Goal: Find specific page/section: Find specific page/section

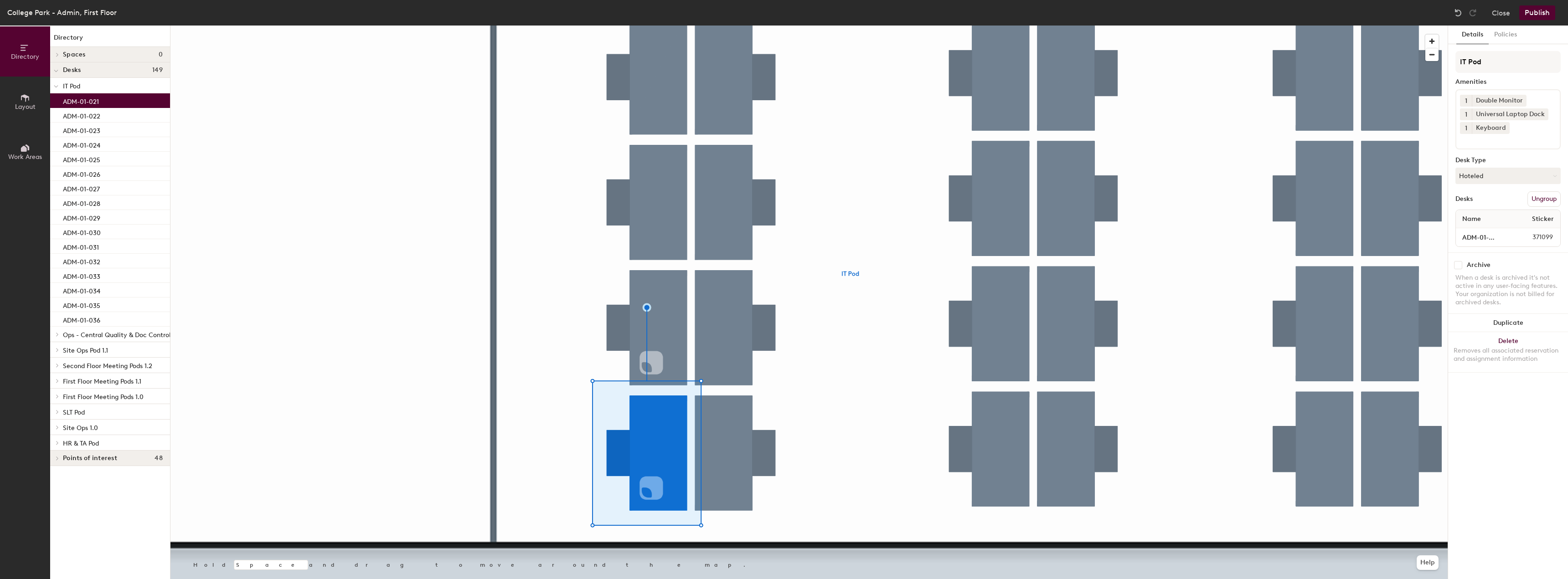
click at [1522, 145] on div "1 Double Monitor 1 Universal Laptop Dock 1 Keyboard" at bounding box center [1508, 119] width 105 height 60
type input "A"
click at [1474, 138] on input "QR Pilot" at bounding box center [1503, 139] width 86 height 11
type input "QR Code Pilot"
click at [1513, 142] on input "QR Code Pilot" at bounding box center [1503, 139] width 86 height 11
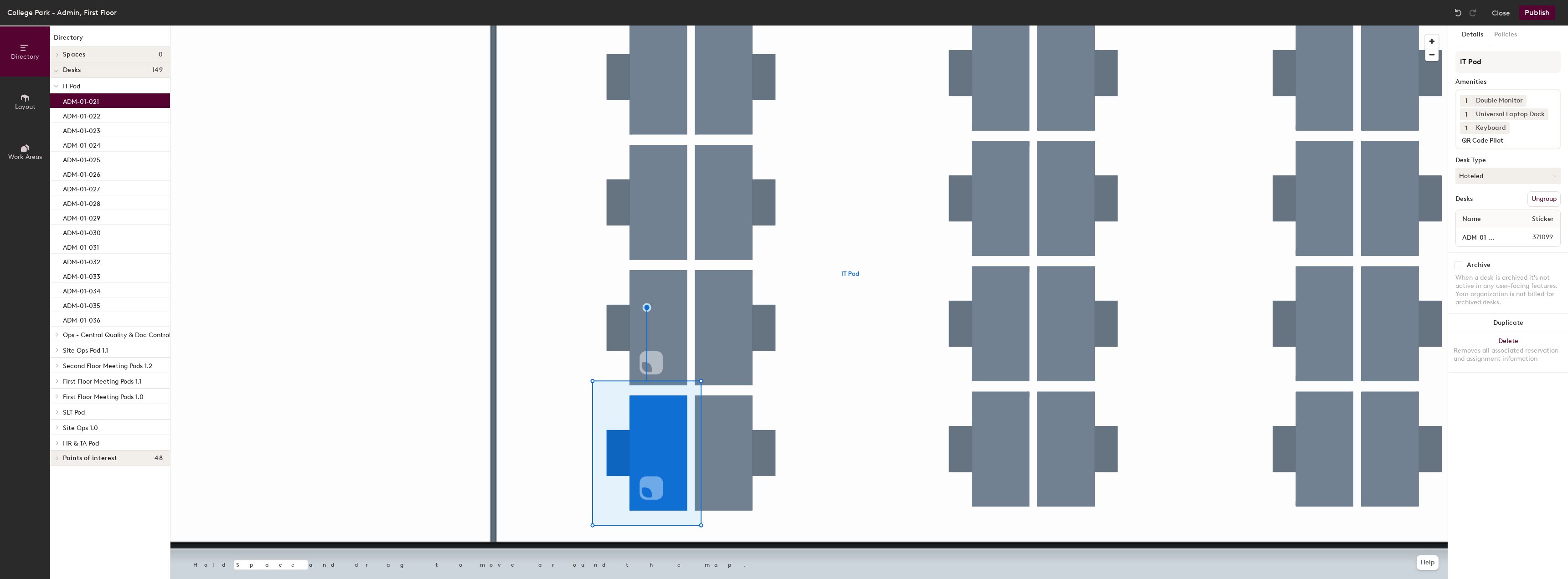
click at [1539, 488] on div "Details Policies IT Pod Amenities 1 Double Monitor 1 Universal Laptop Dock 1 Ke…" at bounding box center [1508, 302] width 120 height 553
click at [1525, 139] on input "QR Code Pilot" at bounding box center [1503, 139] width 86 height 11
click at [1526, 142] on input "QR Code Pilot" at bounding box center [1503, 139] width 86 height 11
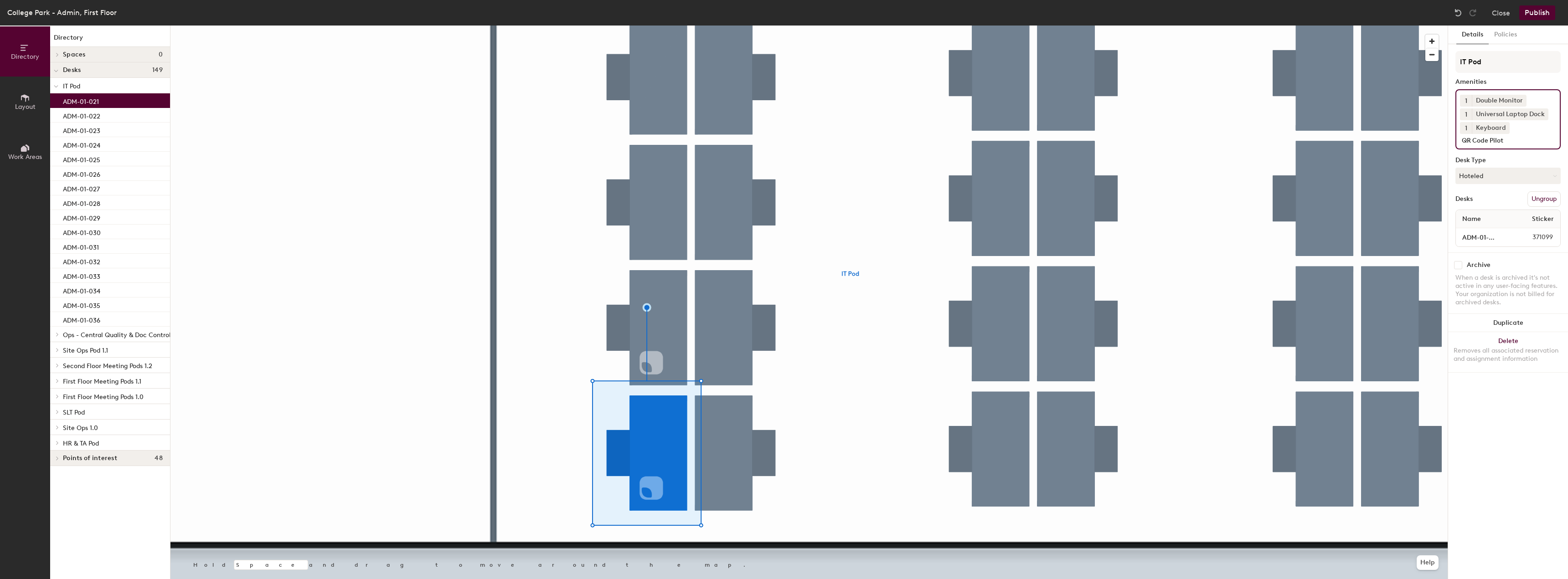
click at [1526, 142] on input "QR Code Pilot" at bounding box center [1503, 139] width 86 height 11
click at [1527, 139] on input "QR Code Pilot" at bounding box center [1503, 139] width 86 height 11
click at [1507, 436] on div "Details Policies IT Pod Amenities 1 Double Monitor 1 Universal Laptop Dock 1 Ke…" at bounding box center [1508, 302] width 120 height 553
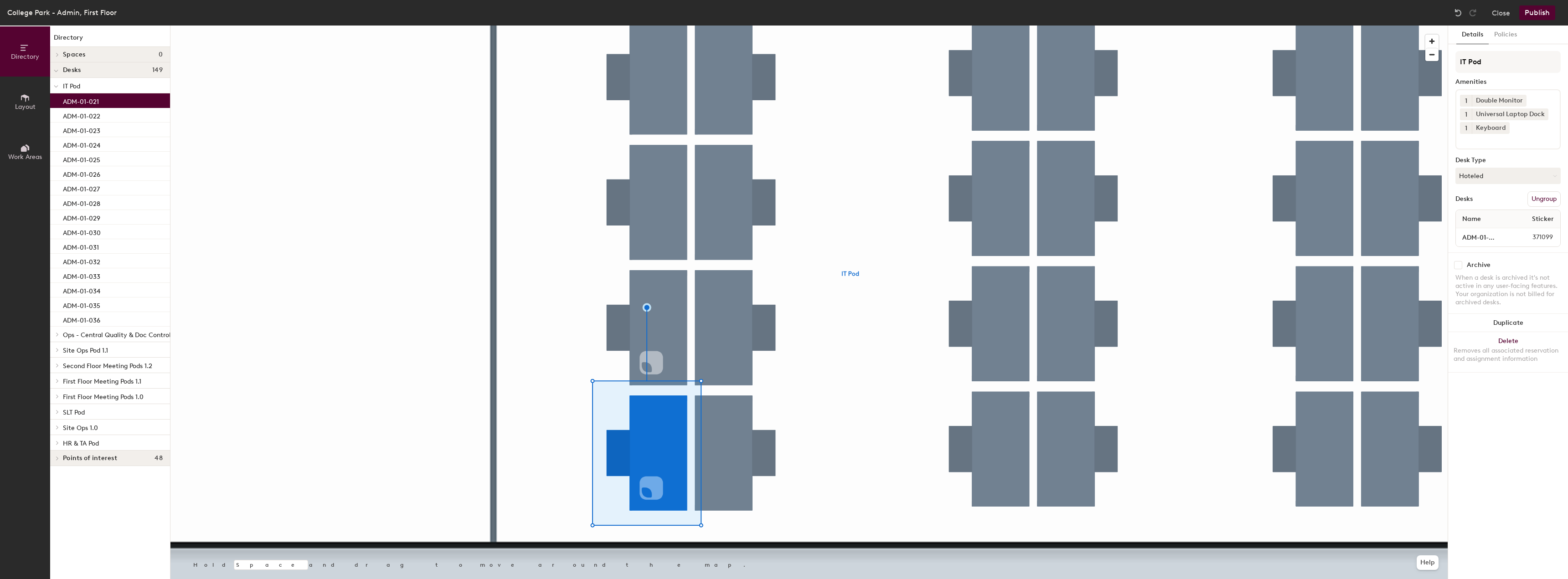
click at [29, 88] on button "Layout" at bounding box center [25, 102] width 50 height 50
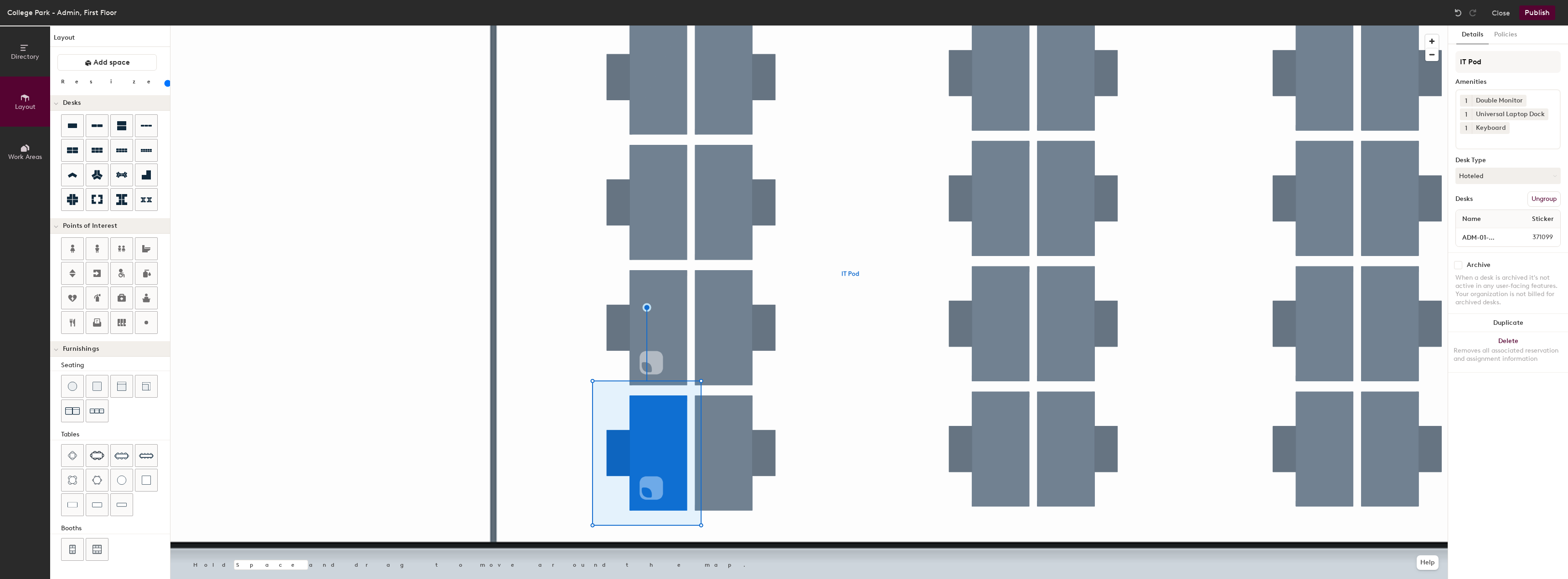
click at [18, 142] on button "Work Areas" at bounding box center [25, 151] width 50 height 50
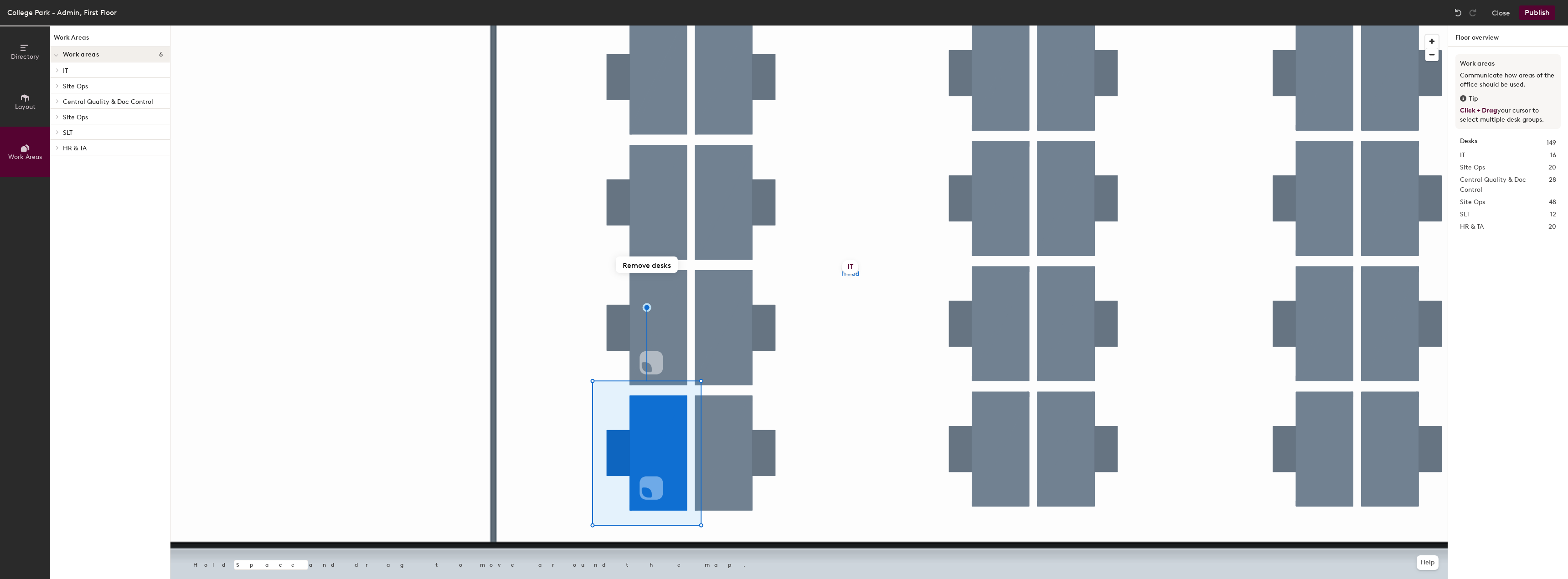
click at [5, 37] on button "Directory" at bounding box center [25, 51] width 50 height 50
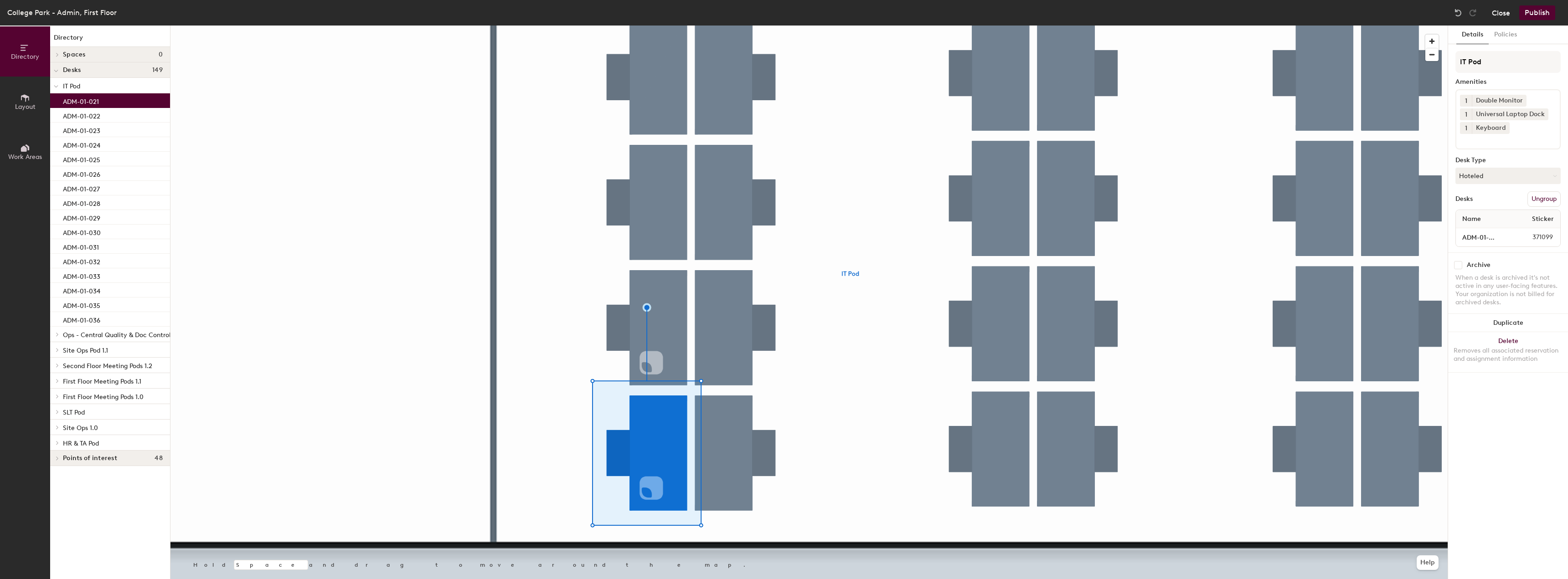
click at [1495, 12] on button "Close" at bounding box center [1501, 13] width 18 height 15
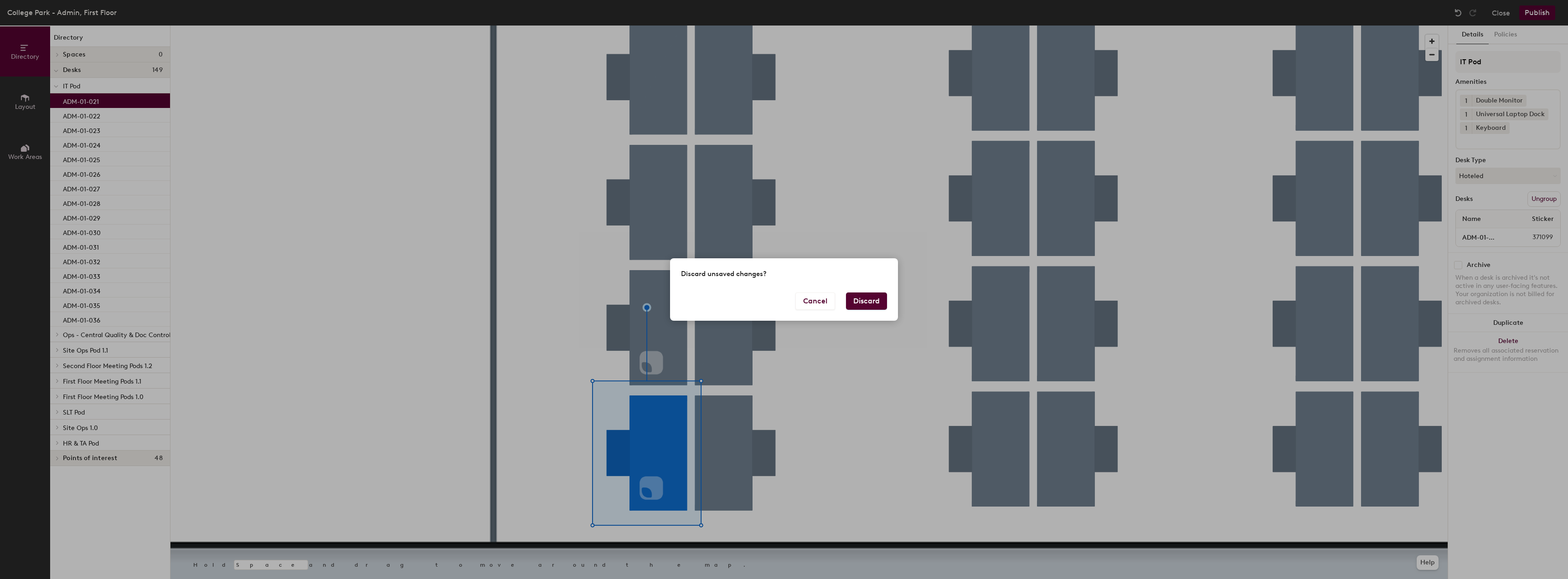
click at [856, 300] on button "Discard" at bounding box center [866, 301] width 41 height 17
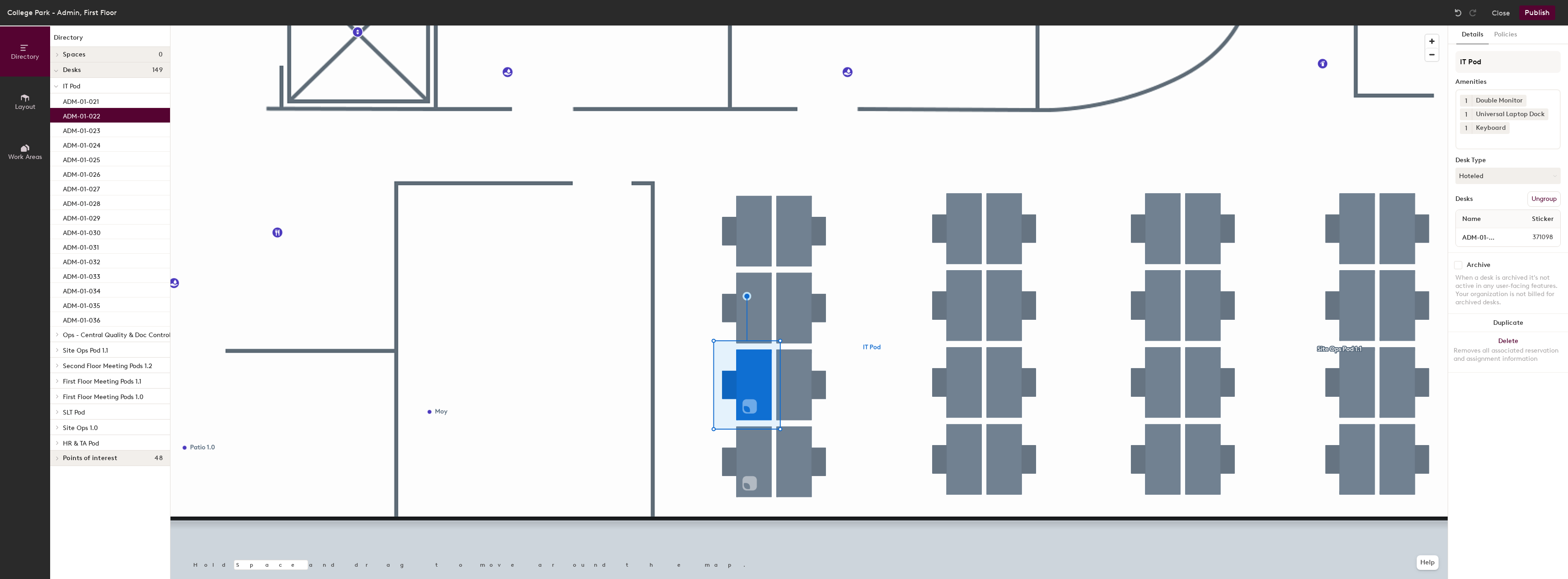
click at [1503, 145] on div "1 Double Monitor 1 Universal Laptop Dock 1 Keyboard" at bounding box center [1508, 119] width 105 height 60
type input "A"
type input "QR Code Pilot"
click at [1503, 38] on button "Policies" at bounding box center [1505, 35] width 33 height 19
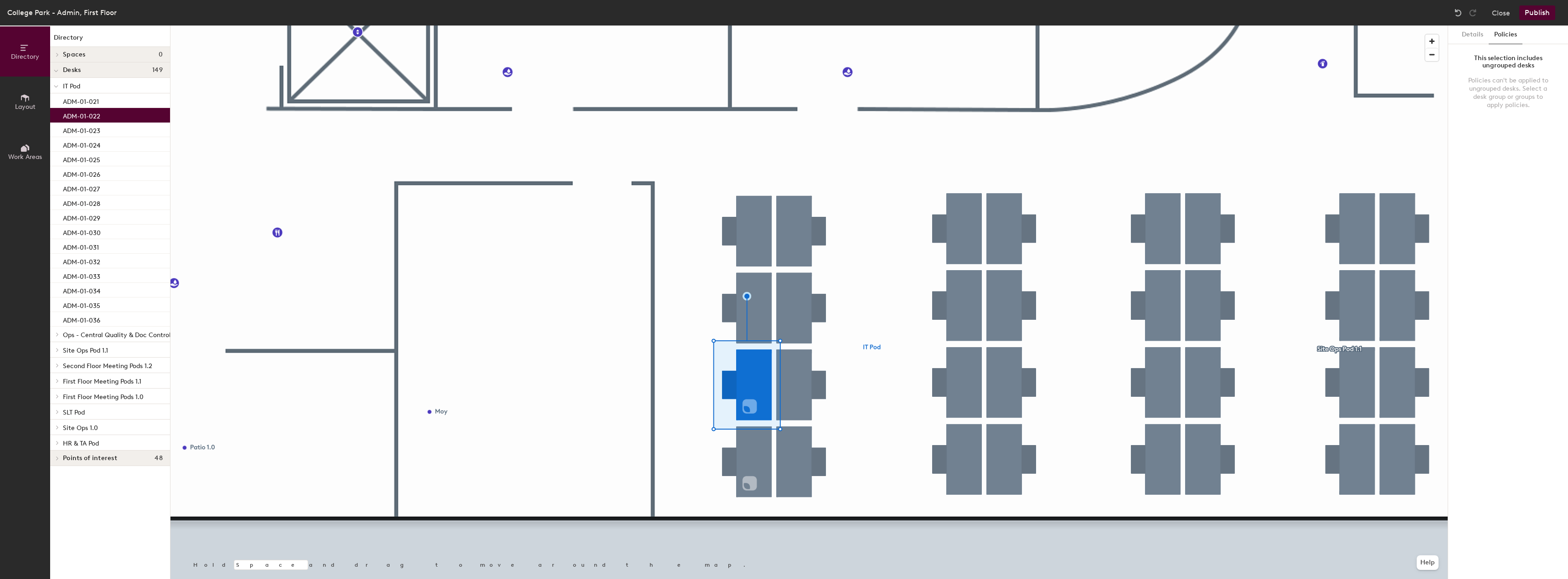
click at [1490, 41] on button "Policies" at bounding box center [1505, 35] width 33 height 19
click at [1478, 35] on button "Details" at bounding box center [1472, 35] width 32 height 19
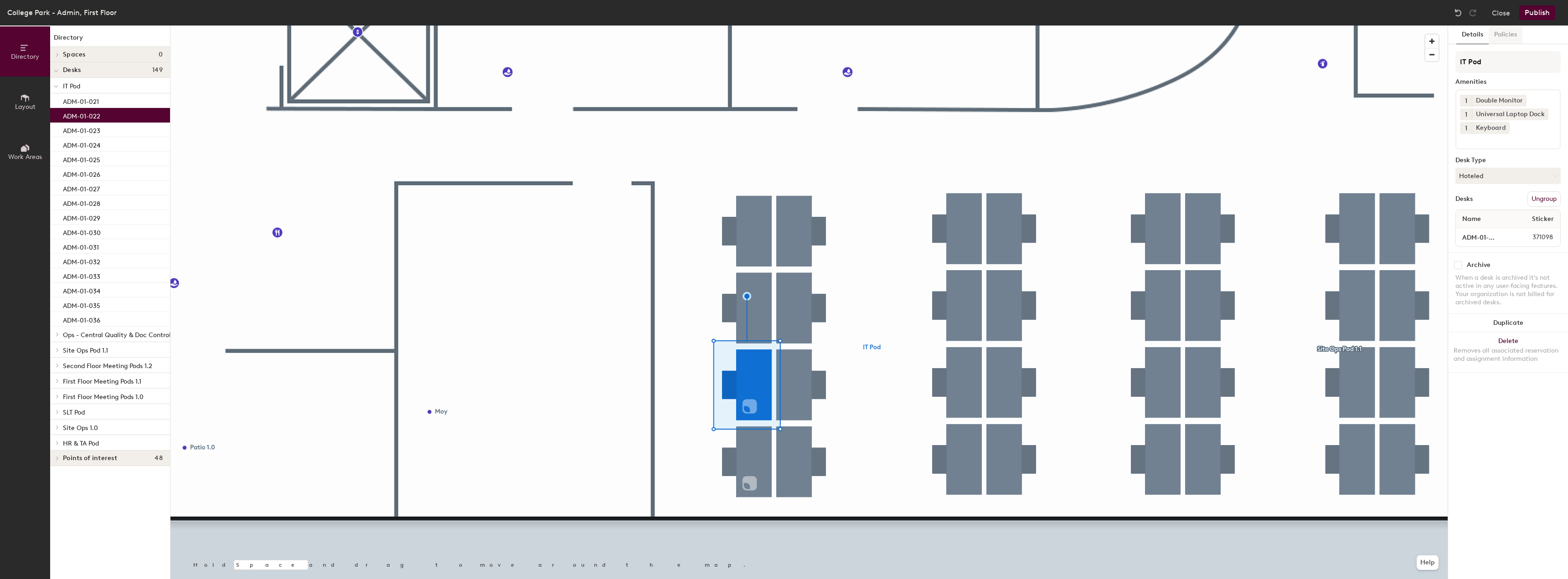
click at [1502, 41] on button "Policies" at bounding box center [1505, 35] width 33 height 19
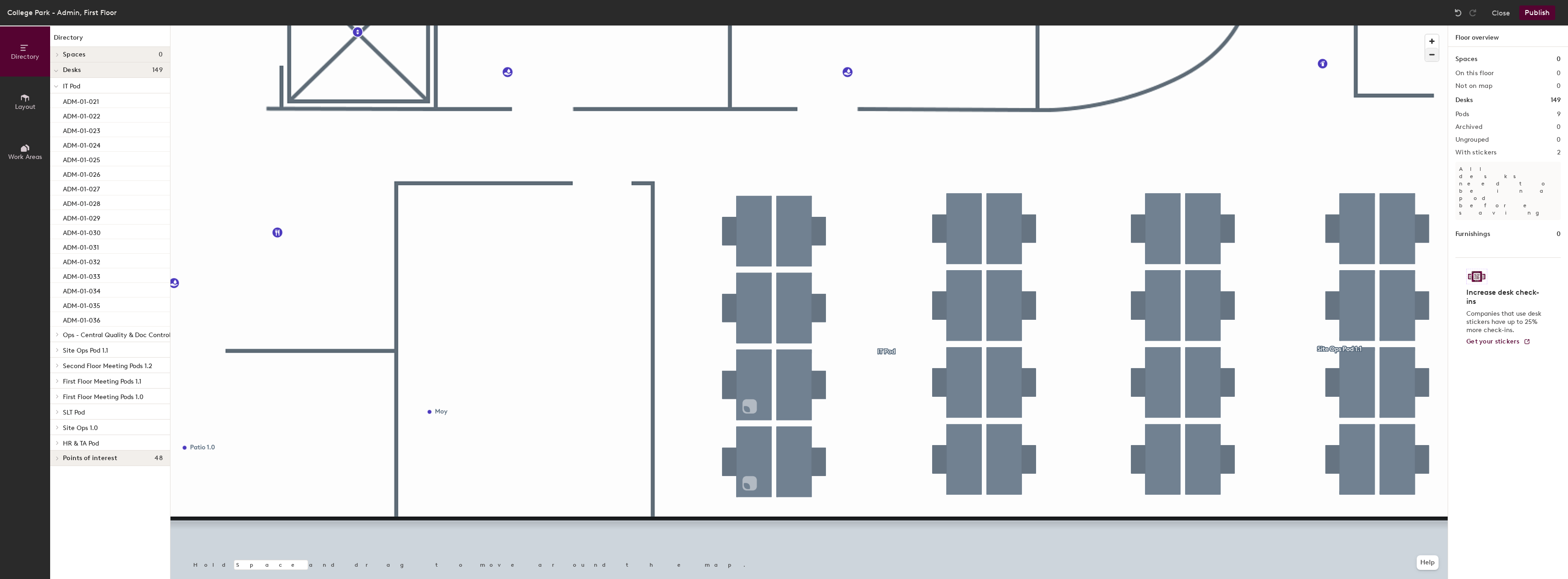
click at [805, 26] on div at bounding box center [809, 26] width 1277 height 0
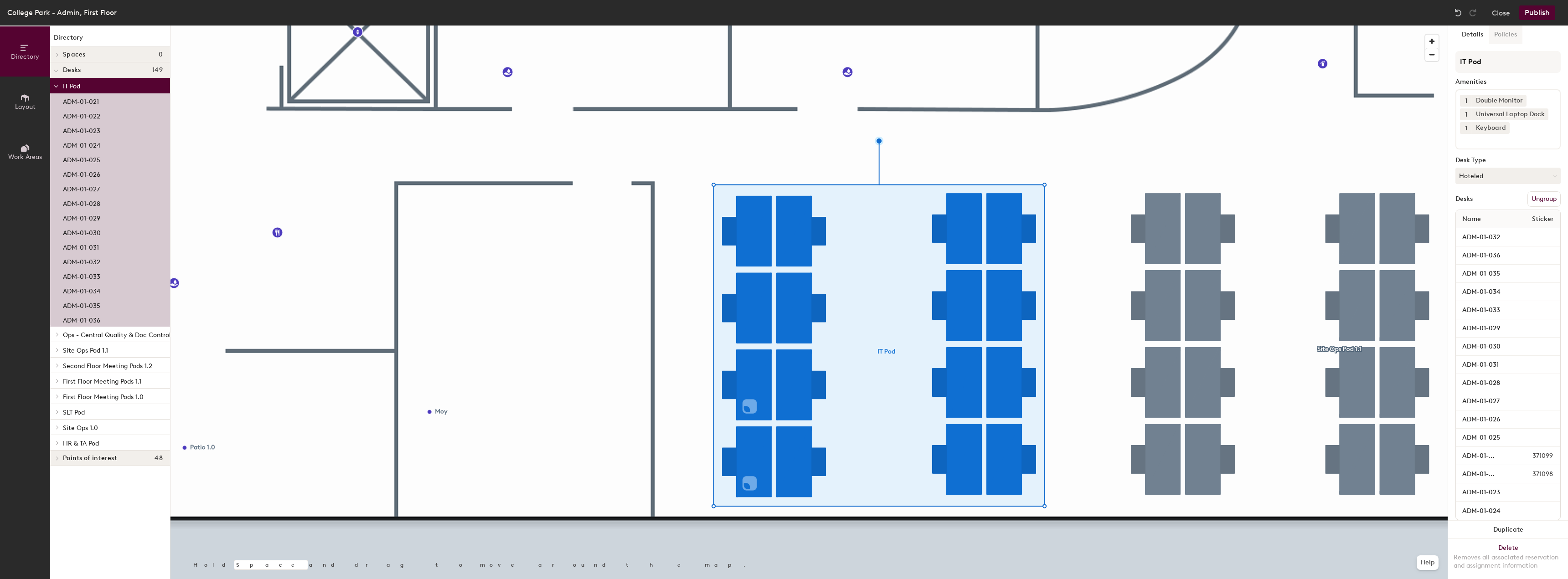
click at [1510, 33] on button "Policies" at bounding box center [1505, 35] width 33 height 19
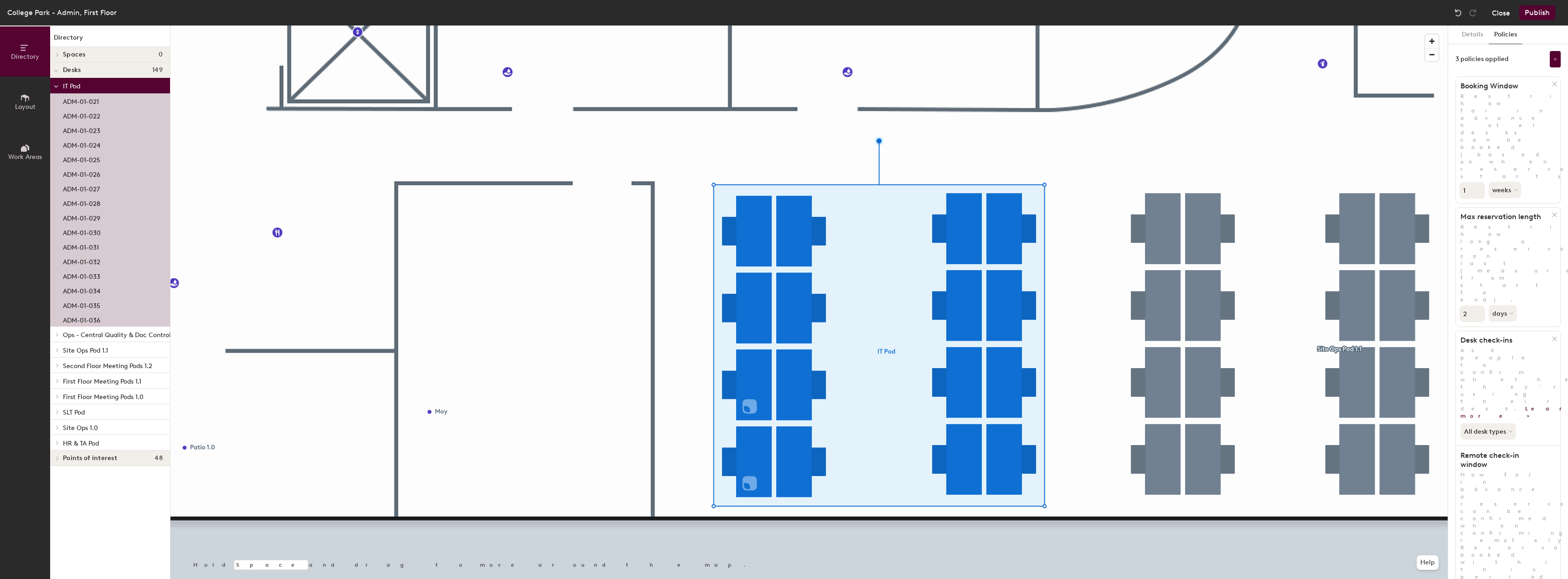
click at [1502, 11] on button "Close" at bounding box center [1501, 13] width 18 height 15
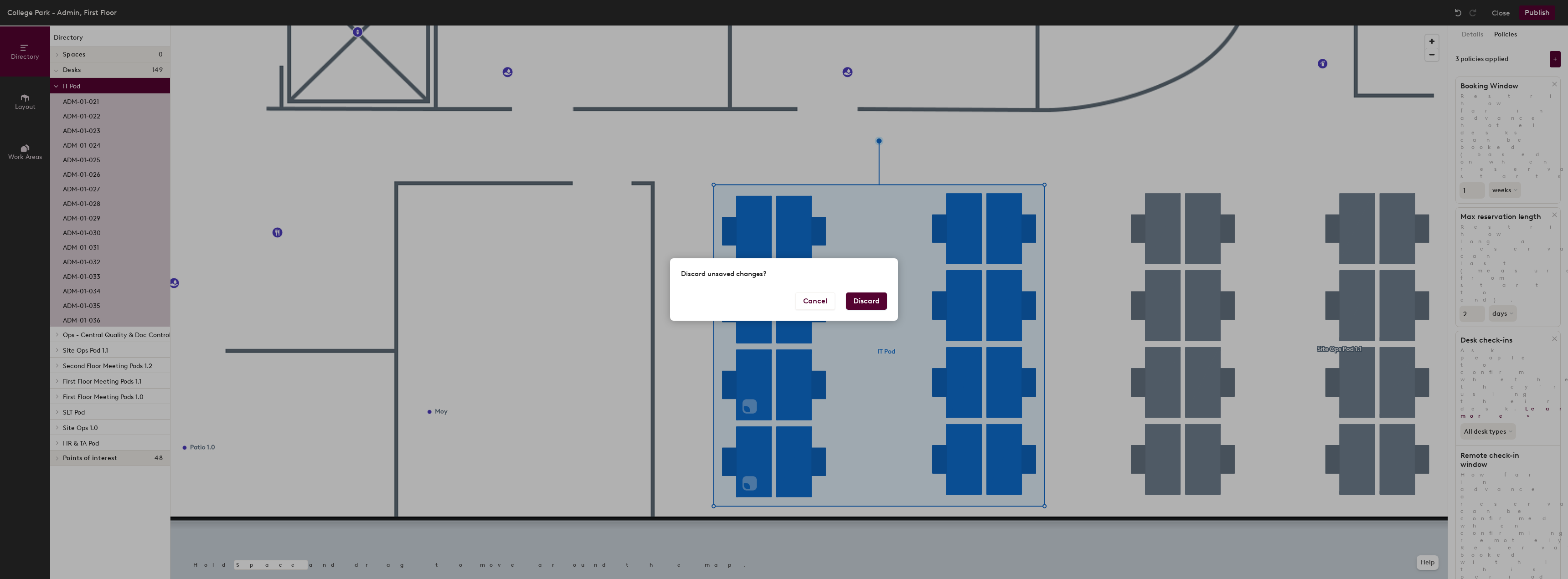
click at [867, 307] on button "Discard" at bounding box center [866, 301] width 41 height 17
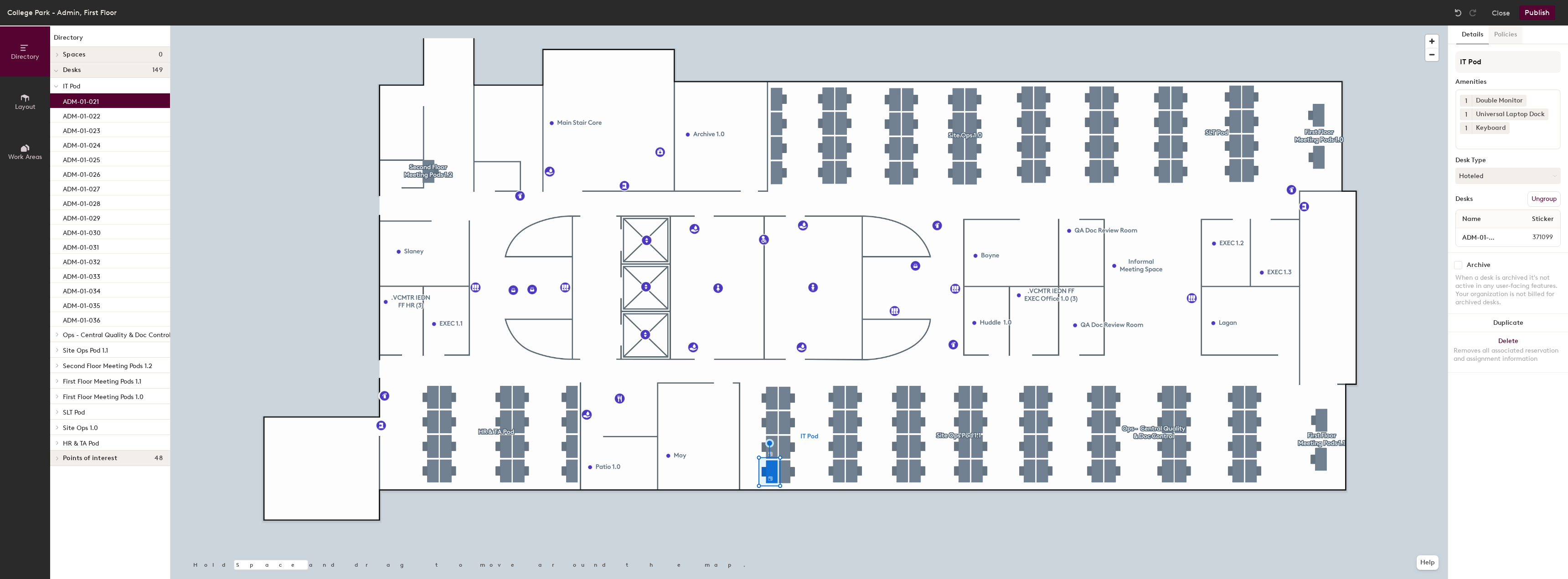
click at [1500, 35] on button "Policies" at bounding box center [1505, 35] width 33 height 19
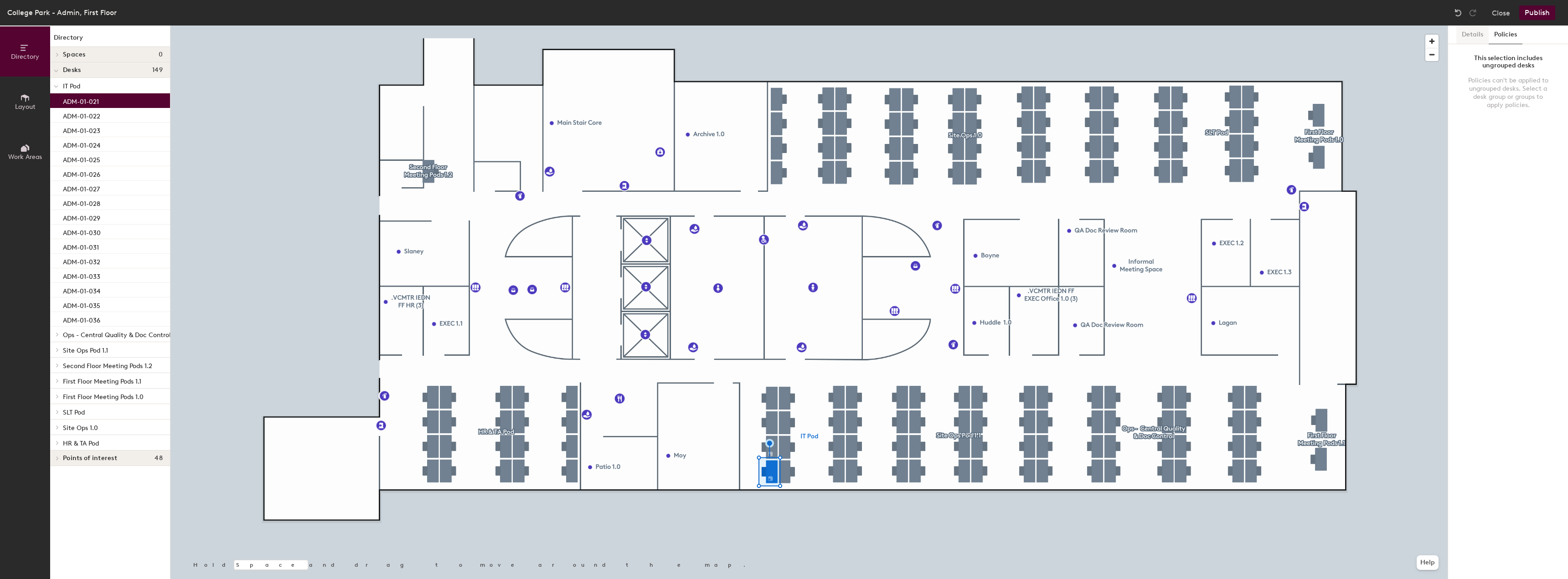
click at [1471, 33] on button "Details" at bounding box center [1472, 35] width 32 height 19
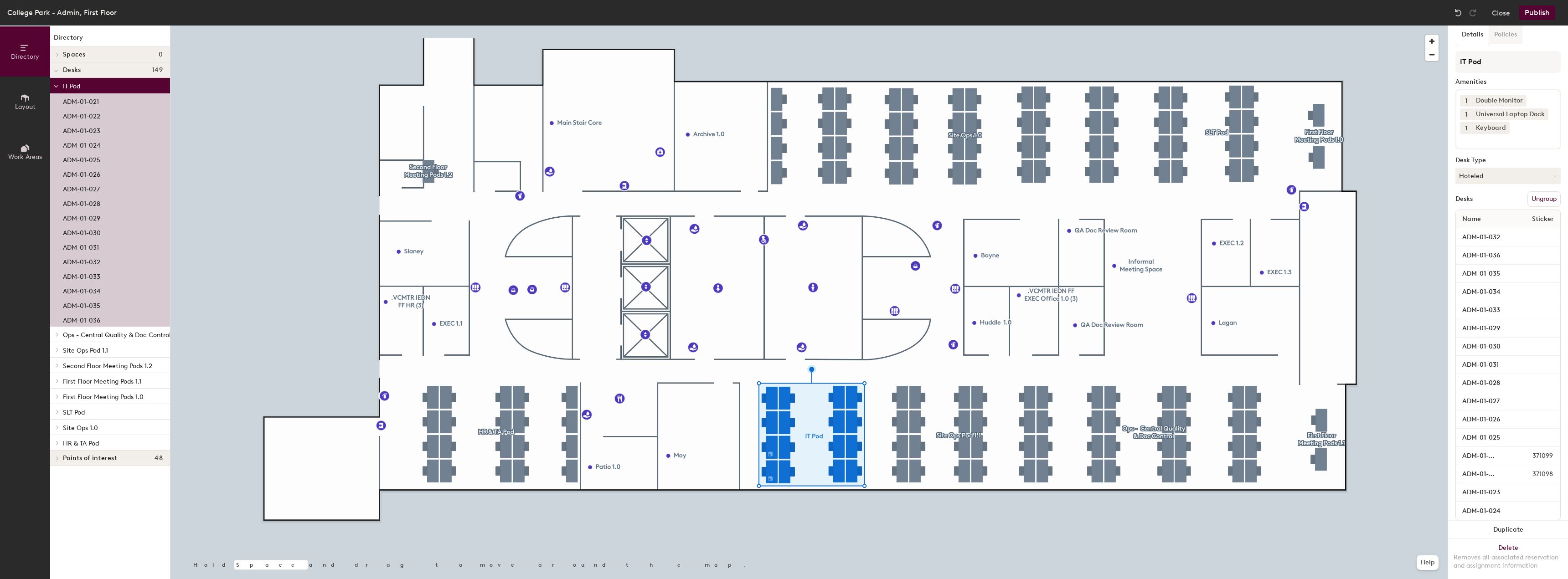
click at [1505, 41] on button "Policies" at bounding box center [1505, 35] width 33 height 19
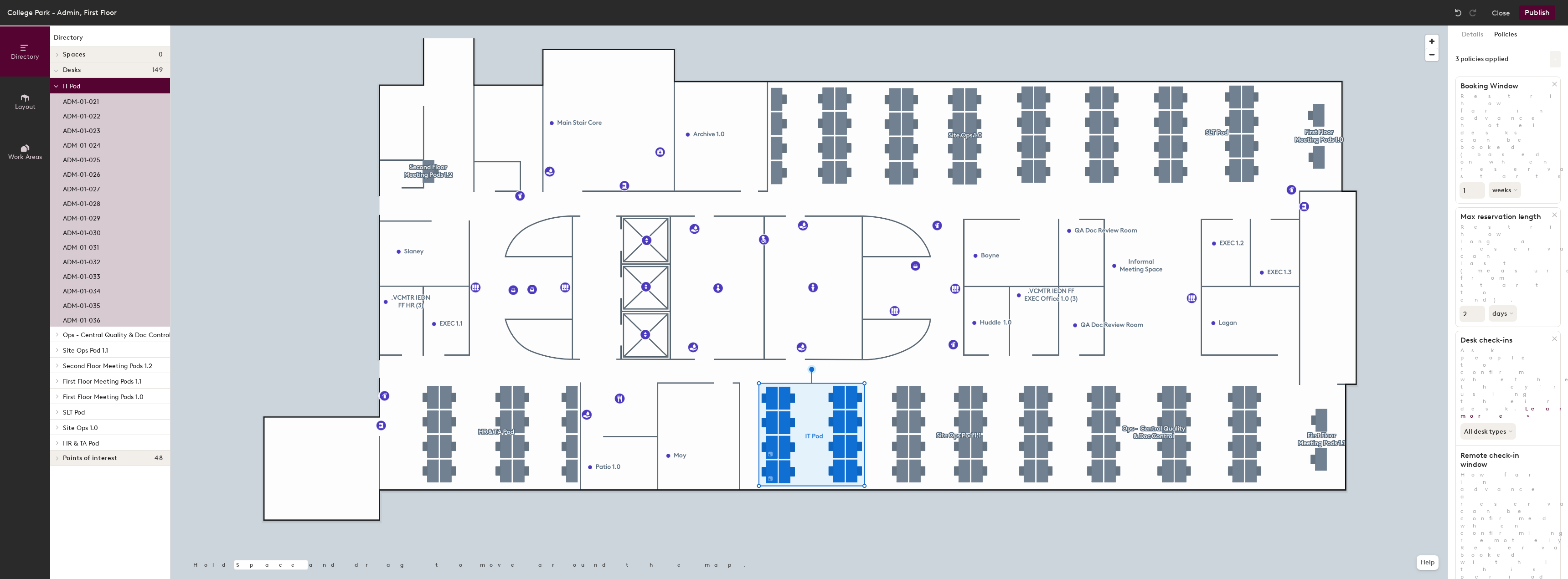
click at [1554, 56] on button at bounding box center [1555, 59] width 11 height 16
click at [1552, 57] on button at bounding box center [1555, 59] width 11 height 16
click at [1473, 36] on button "Details" at bounding box center [1472, 35] width 32 height 19
